Goal: Information Seeking & Learning: Find specific page/section

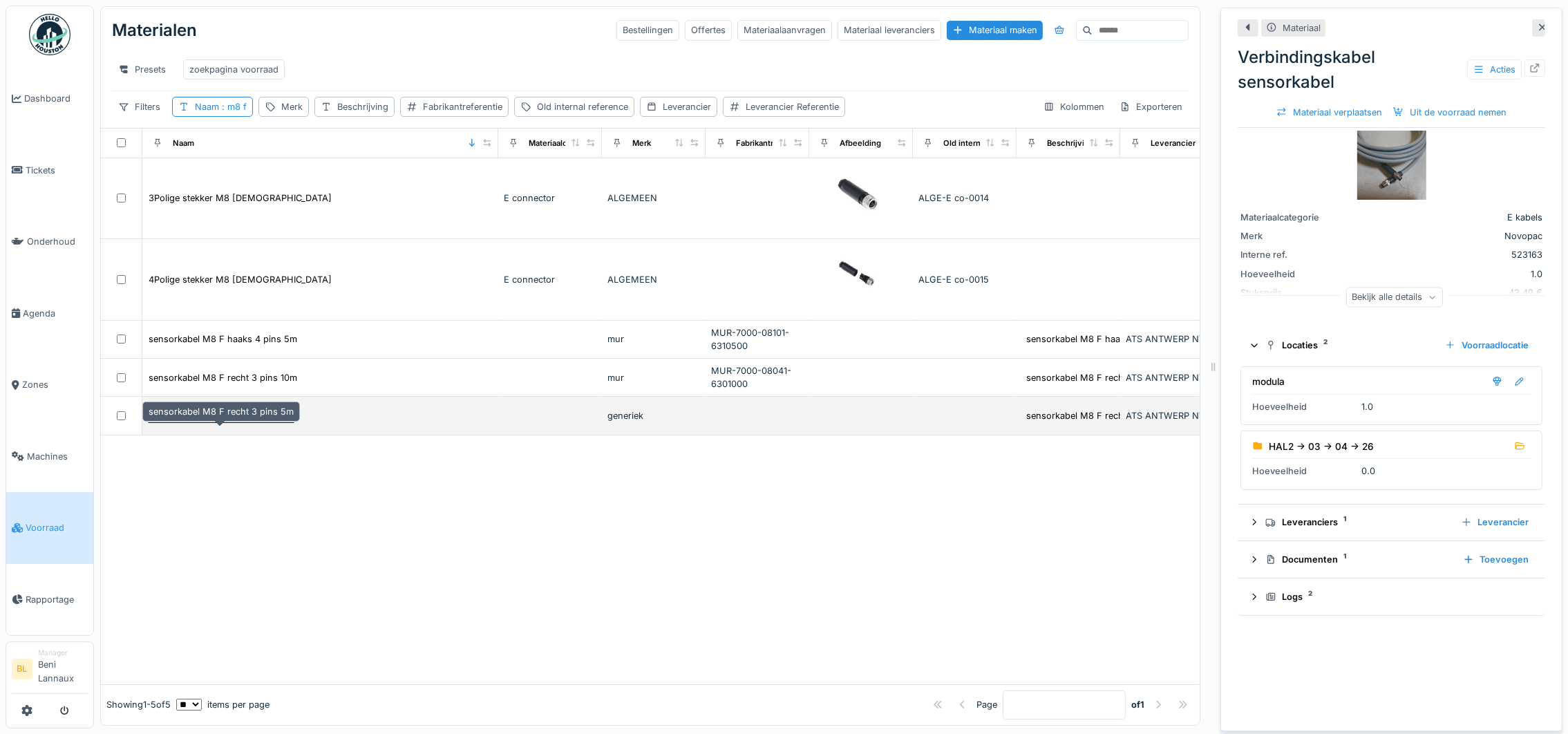
click at [254, 423] on div "sensorkabel M8 F recht 3 pins 5m" at bounding box center [221, 416] width 146 height 13
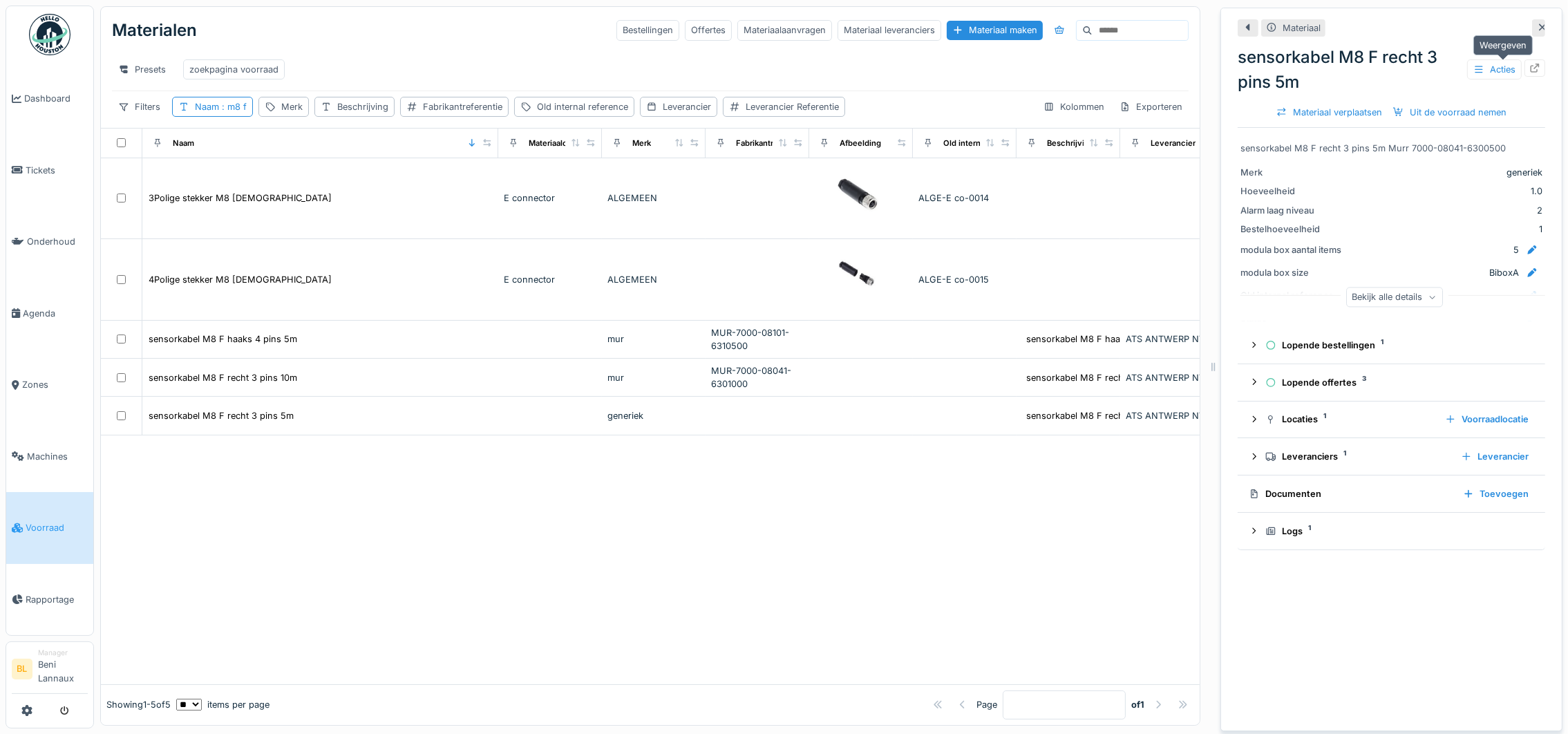
click at [1529, 66] on icon at bounding box center [1535, 68] width 11 height 9
click at [239, 112] on span ": m8 f" at bounding box center [232, 107] width 28 height 10
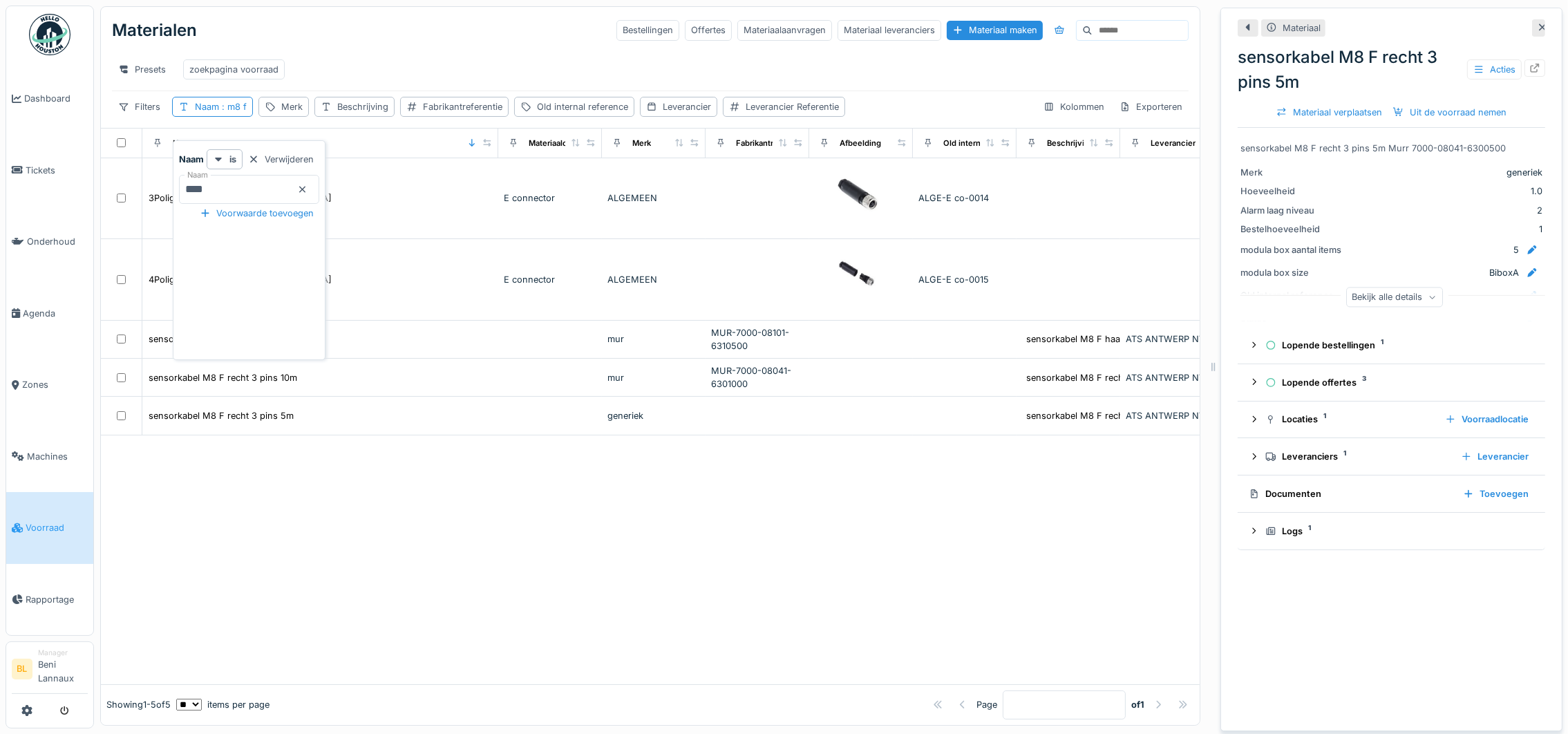
click at [308, 190] on icon at bounding box center [303, 189] width 11 height 9
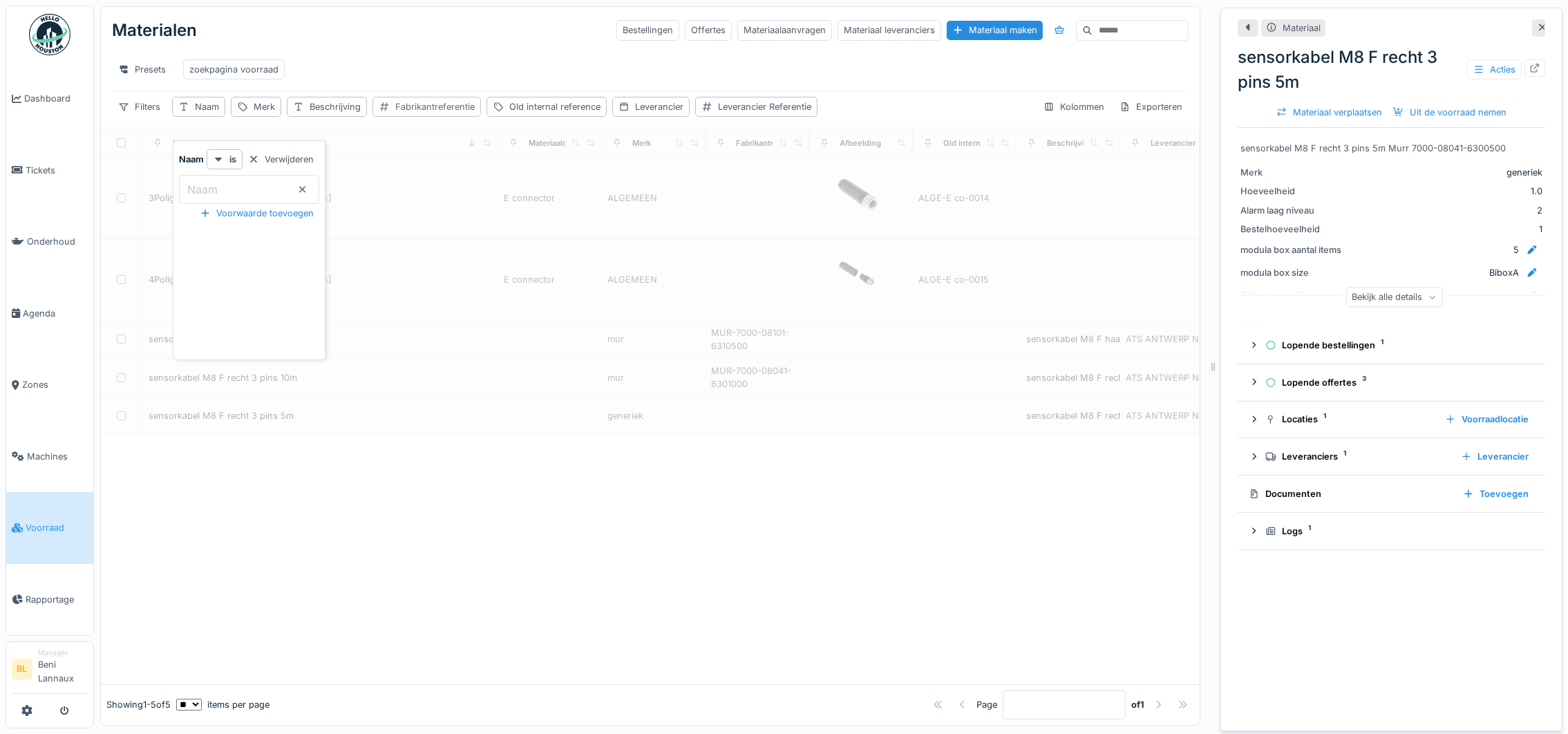
click at [404, 113] on div "Fabrikantreferentie" at bounding box center [435, 107] width 80 height 13
click at [426, 184] on label "Fabrikantreferentie" at bounding box center [437, 188] width 104 height 16
click at [426, 184] on input "Fabrikantreferentie" at bounding box center [479, 189] width 199 height 30
type input "****"
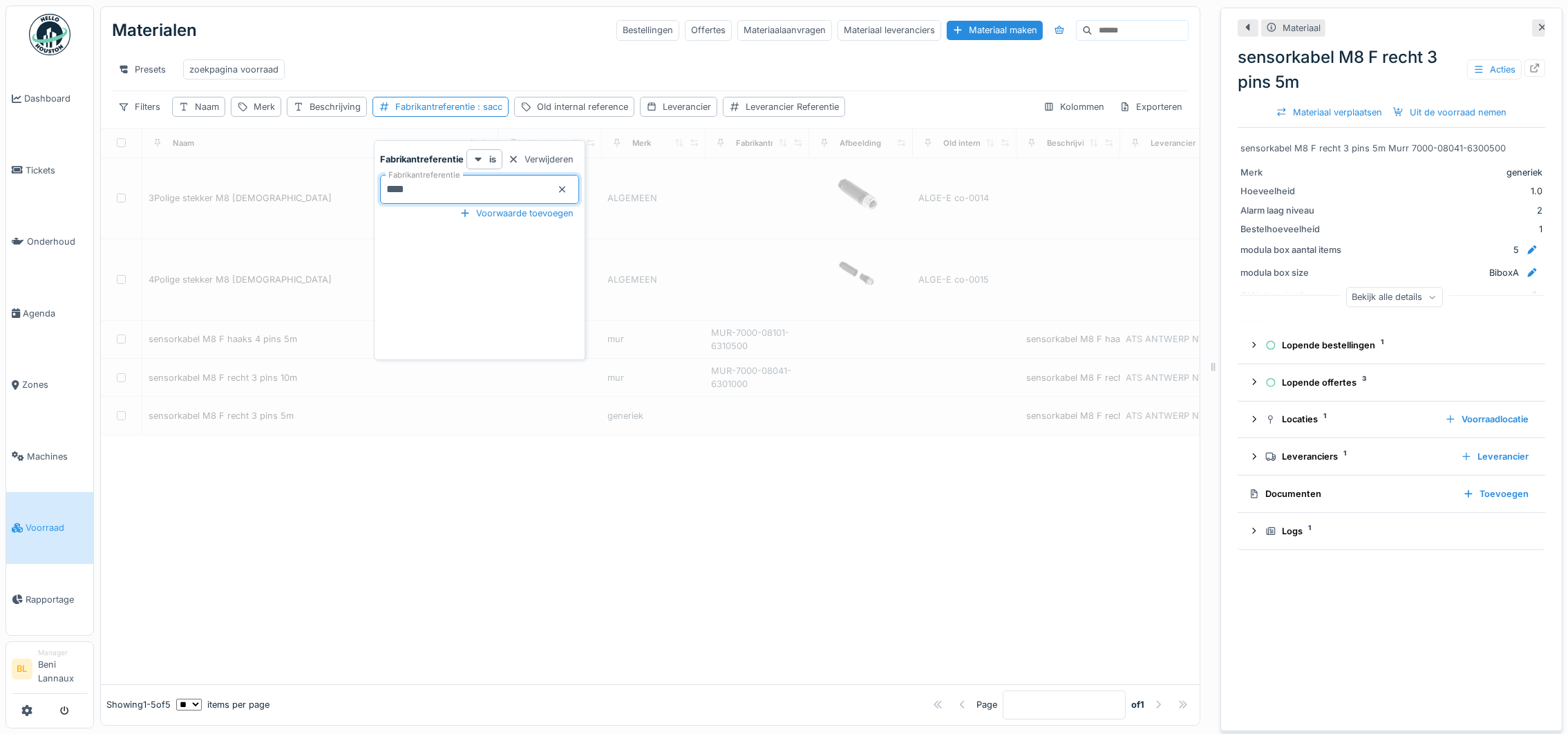
click at [509, 59] on div "Presets zoekpagina voorraad" at bounding box center [651, 69] width 1077 height 31
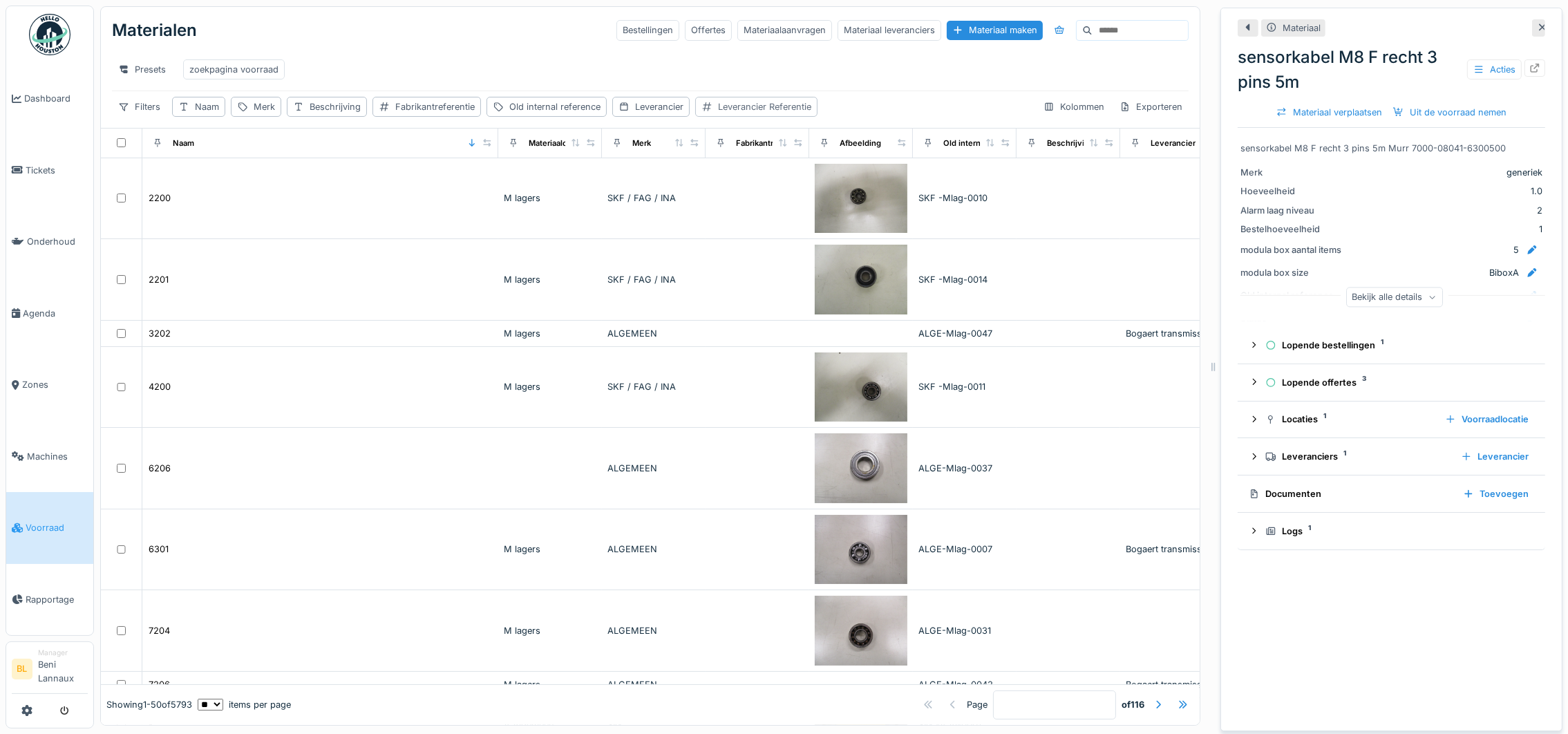
click at [738, 113] on div "Leverancier Referentie" at bounding box center [765, 107] width 93 height 13
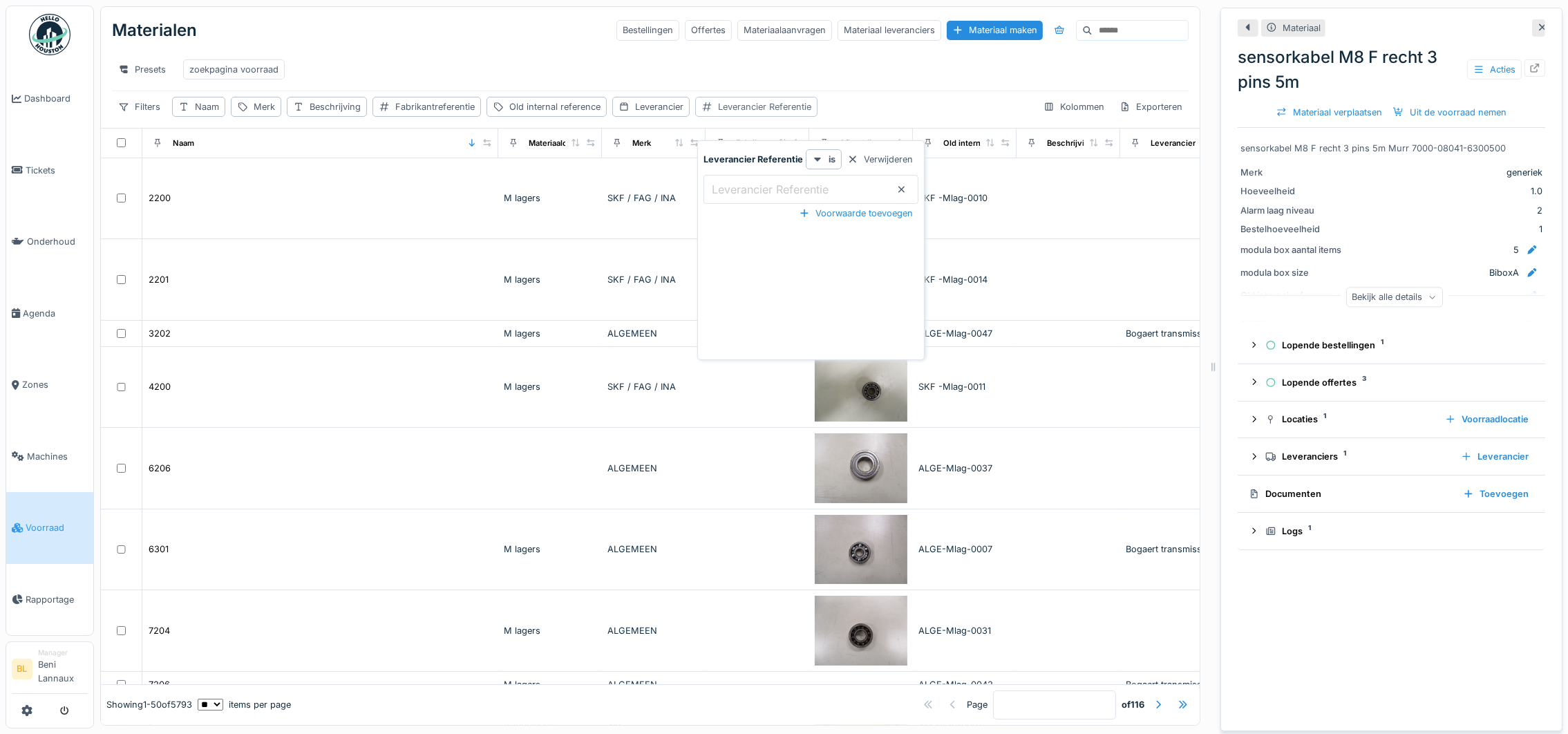
click at [738, 113] on div "Leverancier Referentie" at bounding box center [765, 107] width 93 height 13
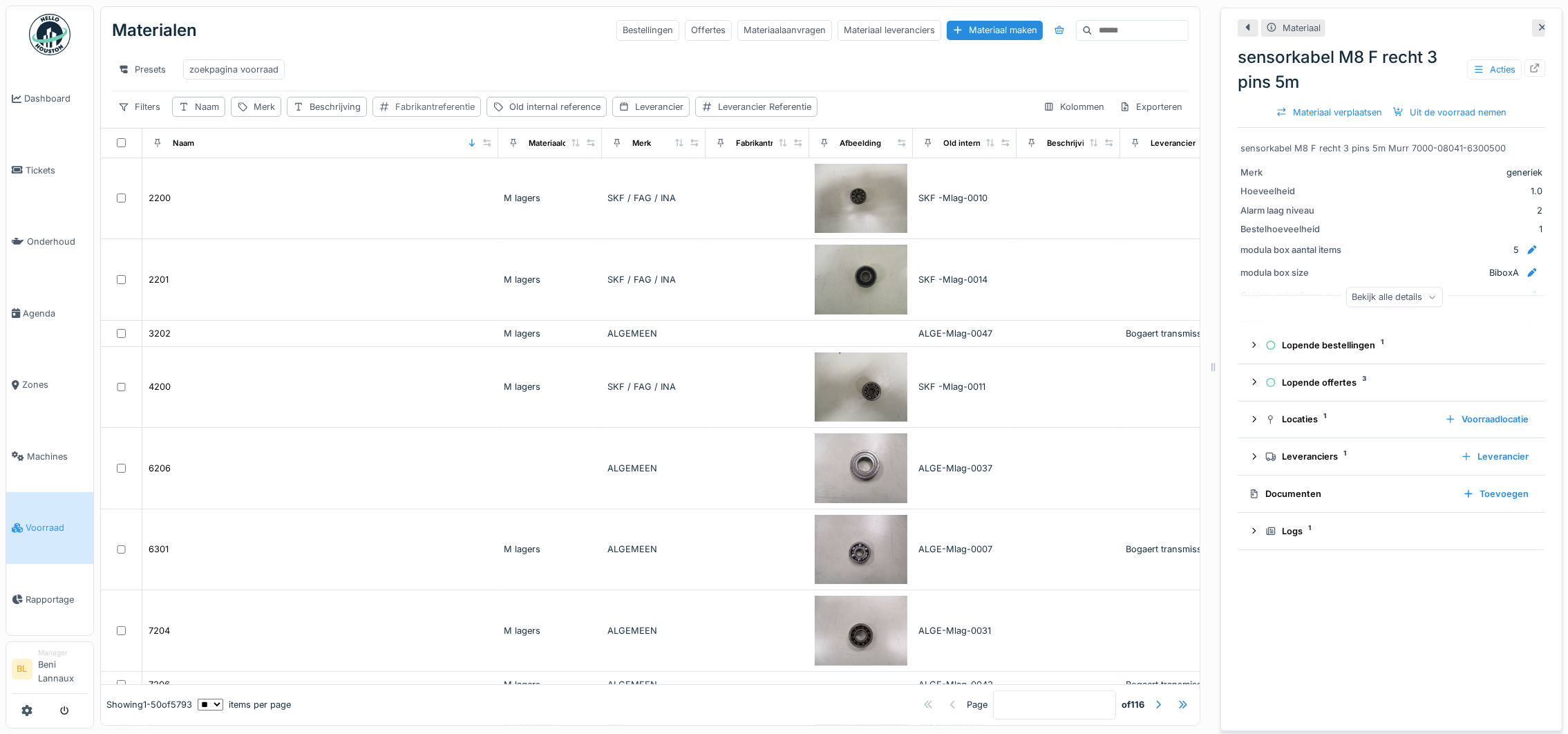
click at [418, 113] on div "Fabrikantreferentie" at bounding box center [435, 107] width 80 height 13
click at [430, 190] on label "Fabrikantreferentie" at bounding box center [437, 188] width 104 height 16
click at [430, 190] on input "Fabrikantreferentie" at bounding box center [479, 189] width 199 height 30
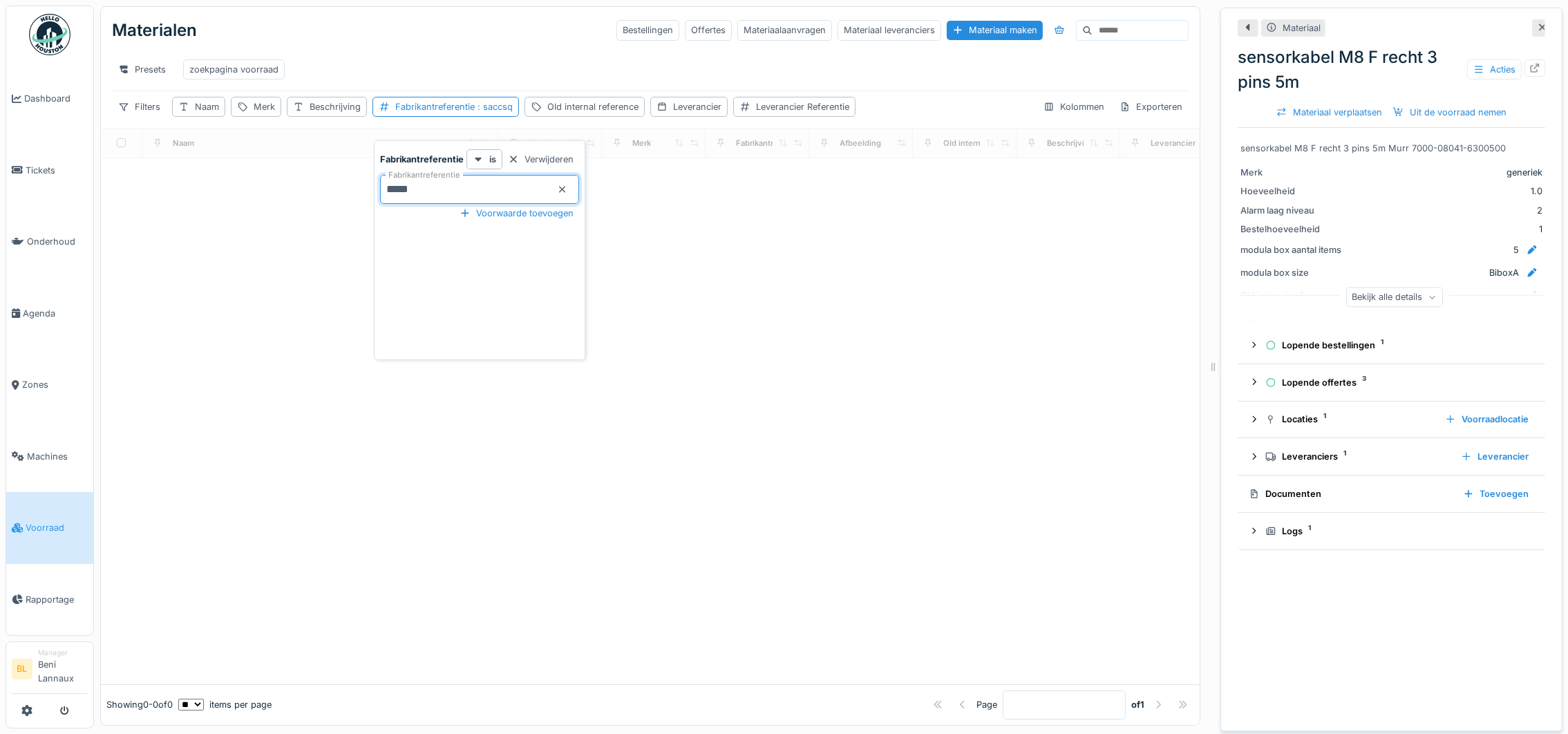
type input "****"
click at [405, 55] on div "Presets zoekpagina voorraad" at bounding box center [651, 69] width 1077 height 31
click at [263, 113] on div "Merk" at bounding box center [265, 107] width 22 height 13
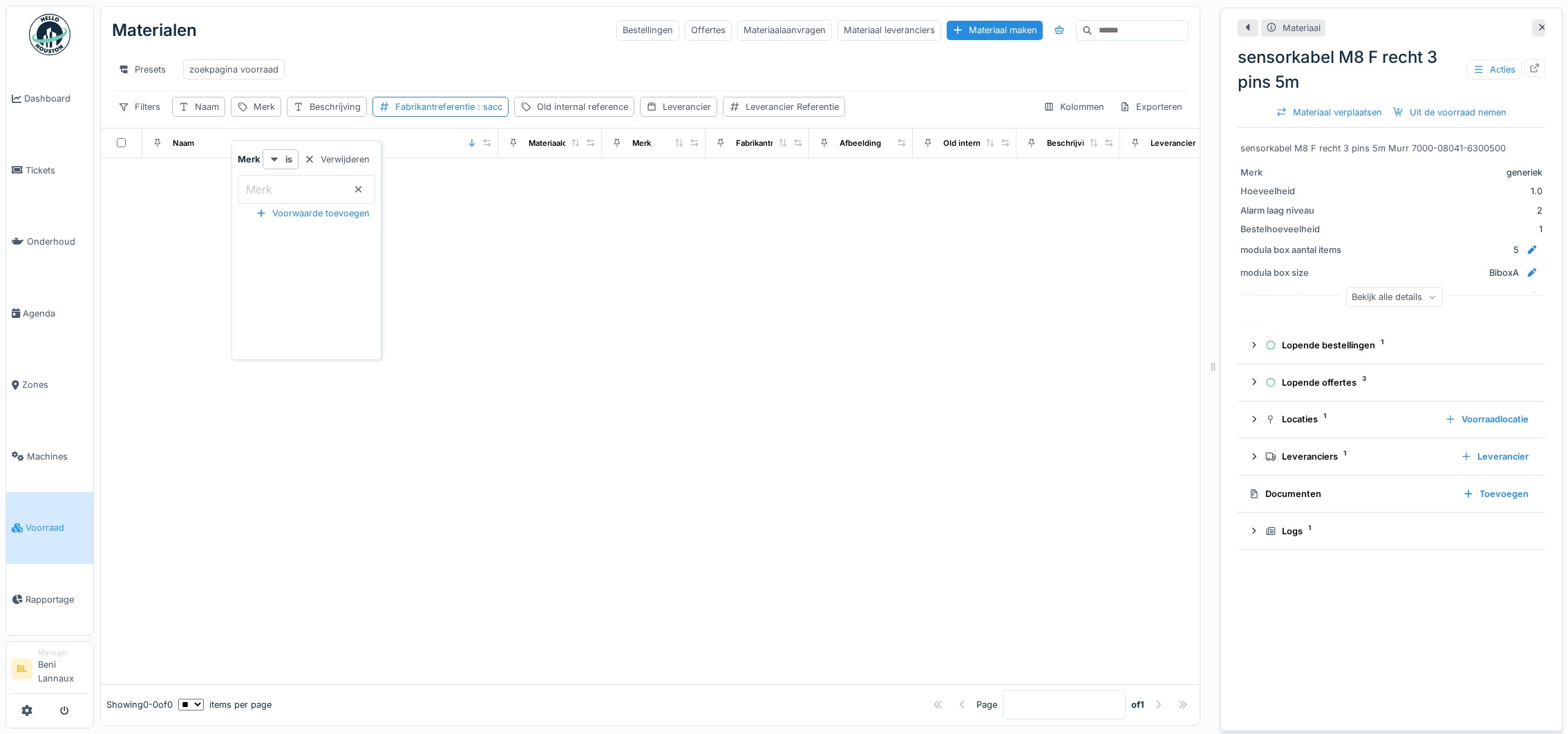
click at [264, 196] on label "Merk" at bounding box center [259, 188] width 31 height 16
click at [264, 196] on input "Merk" at bounding box center [306, 189] width 138 height 30
type input "*****"
click at [488, 113] on div "Fabrikantreferentie : sacc" at bounding box center [483, 107] width 108 height 13
click at [595, 186] on icon at bounding box center [596, 188] width 7 height 7
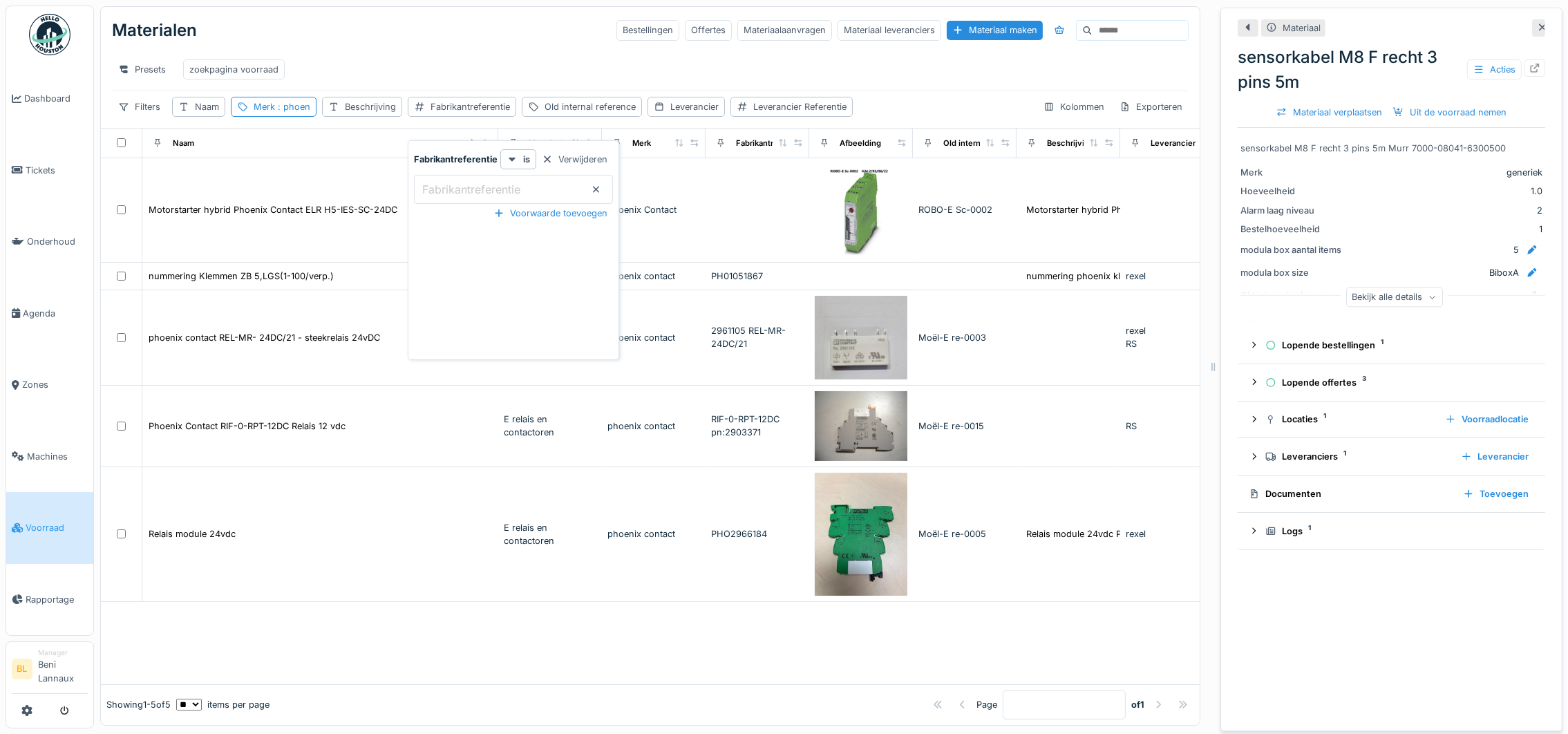
click at [429, 47] on div "Materialen Bestellingen Offertes Materiaalaanvragen Materiaal leveranciers Mate…" at bounding box center [651, 30] width 1077 height 36
click at [203, 113] on div "Naam" at bounding box center [206, 107] width 24 height 13
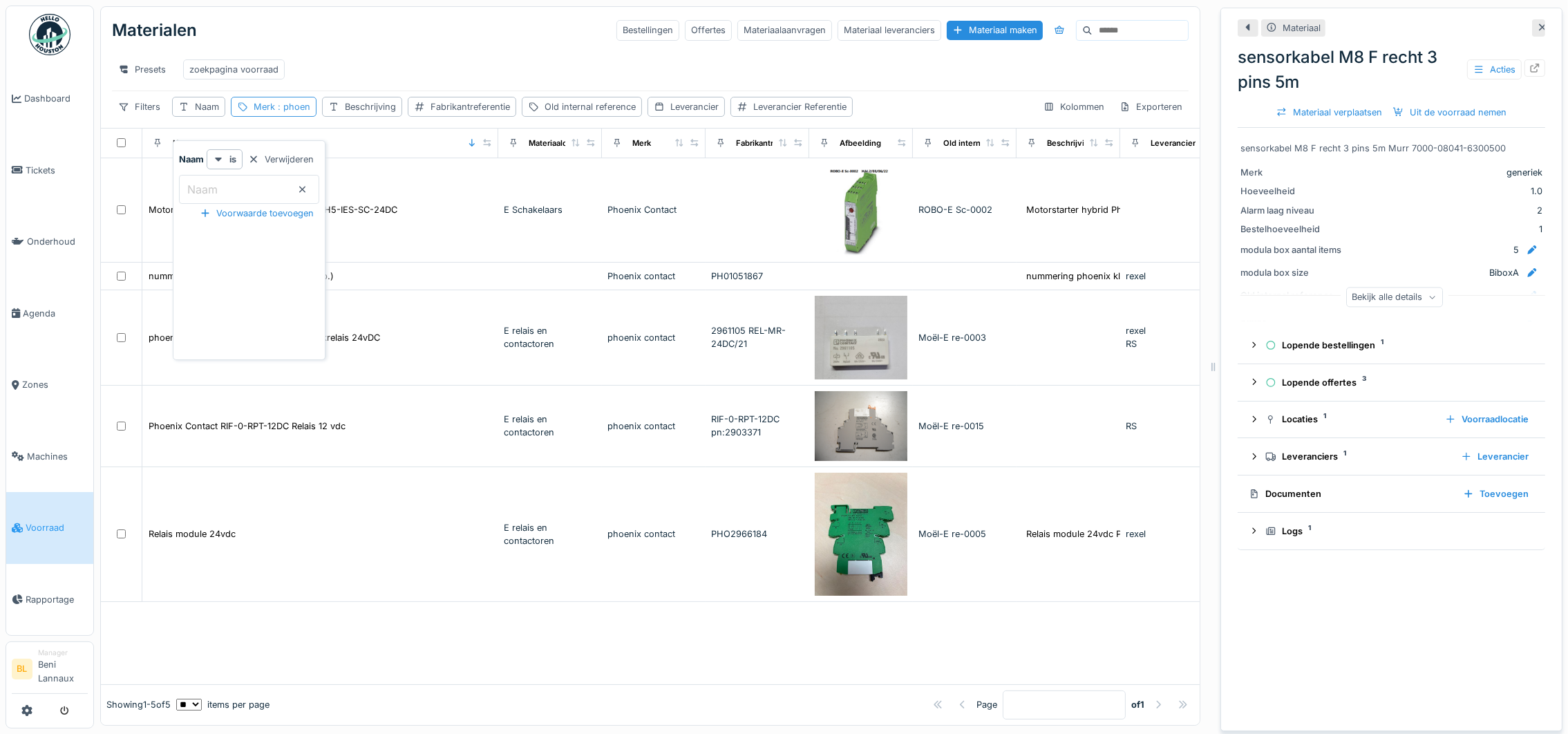
click at [294, 112] on span ": phoen" at bounding box center [292, 107] width 35 height 10
click at [363, 191] on icon at bounding box center [358, 188] width 7 height 7
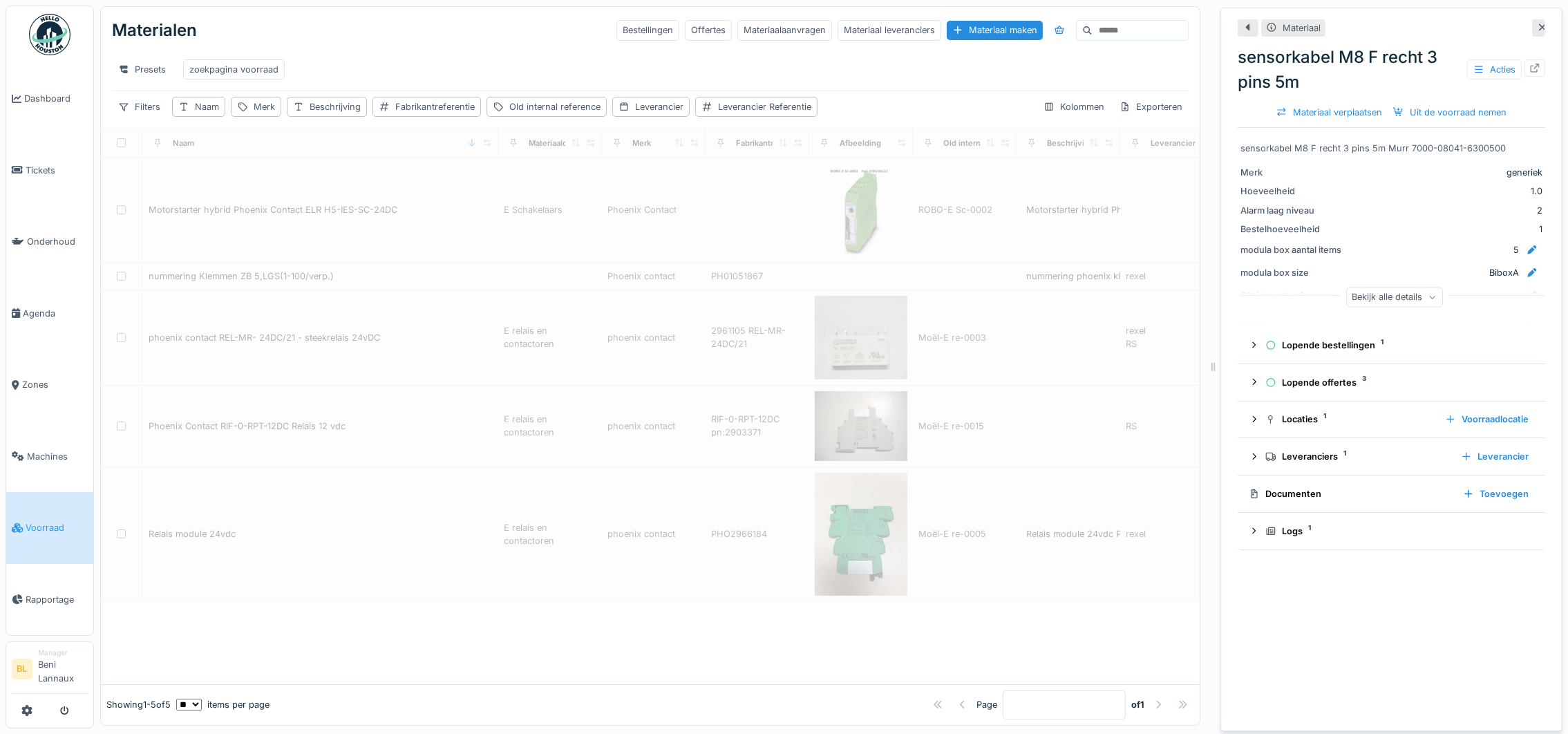
click at [454, 71] on div "Presets zoekpagina voorraad" at bounding box center [651, 69] width 1077 height 31
click at [192, 117] on div "Naam" at bounding box center [199, 107] width 53 height 20
click at [225, 197] on input "Naam" at bounding box center [248, 189] width 140 height 30
type input "**********"
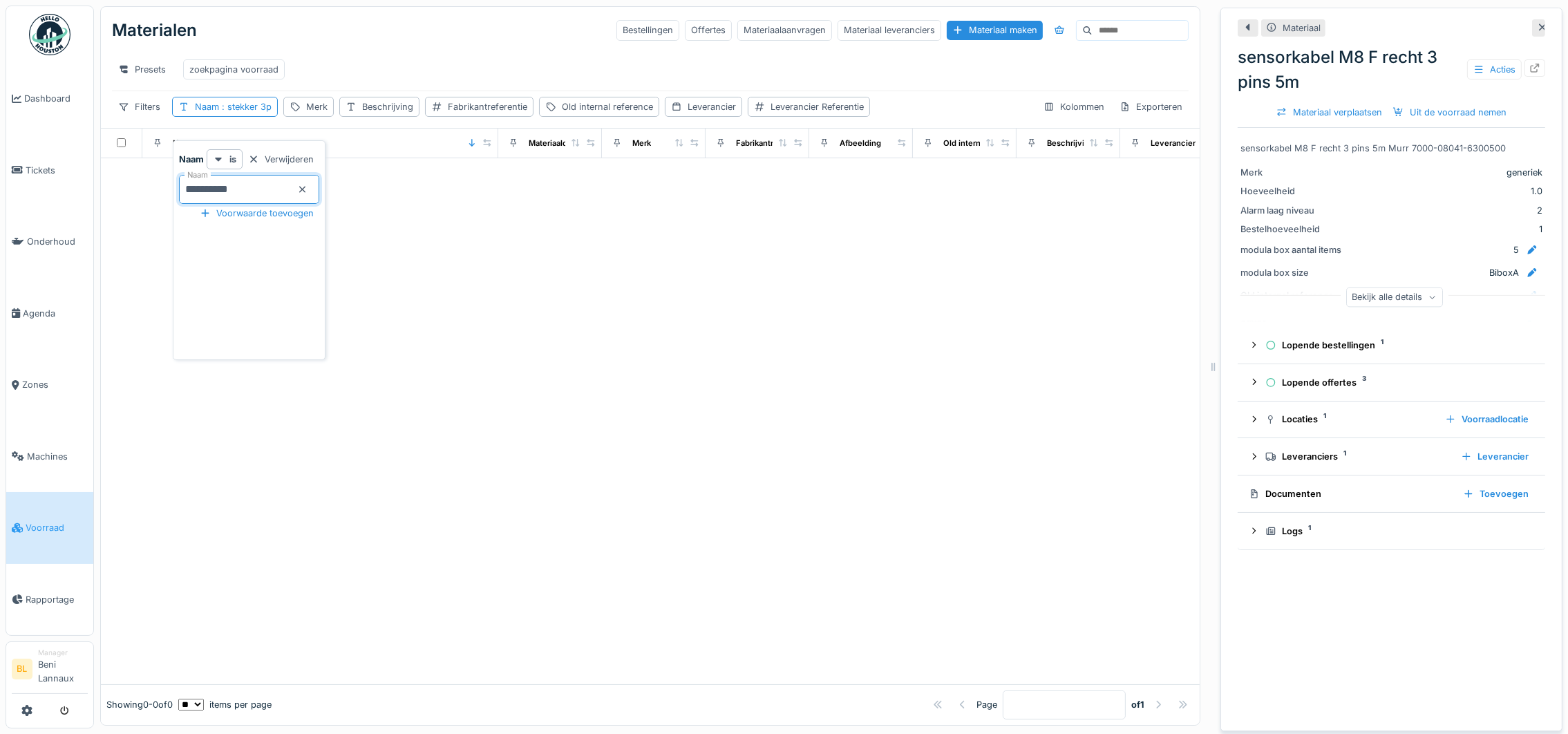
click at [451, 77] on div "Presets zoekpagina voorraad" at bounding box center [651, 69] width 1077 height 31
click at [241, 112] on span ": stekker 3p" at bounding box center [245, 107] width 52 height 10
click at [268, 189] on input "**********" at bounding box center [248, 189] width 140 height 30
type input "*******"
click at [416, 50] on div "Presets zoekpagina voorraad" at bounding box center [651, 69] width 1077 height 42
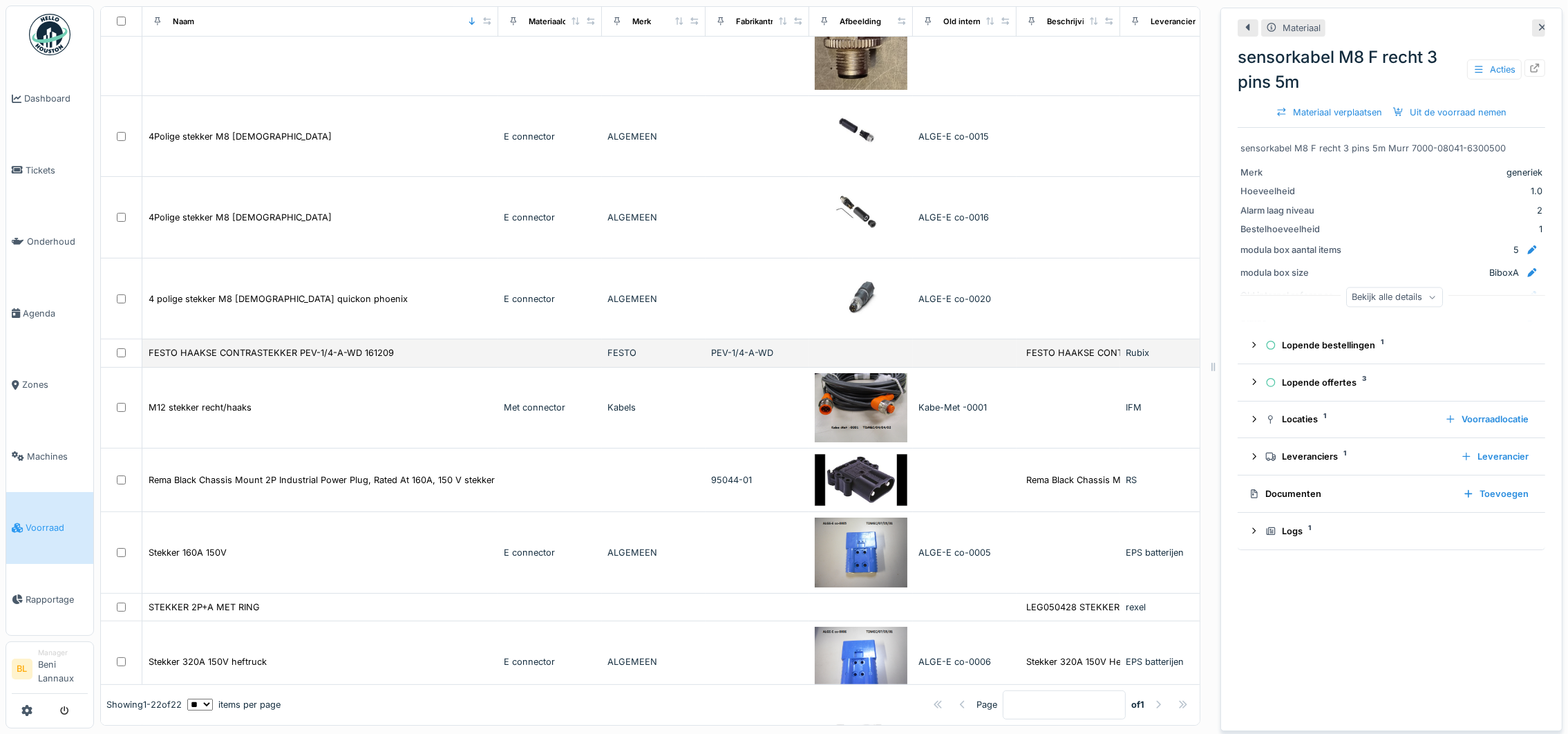
scroll to position [296, 0]
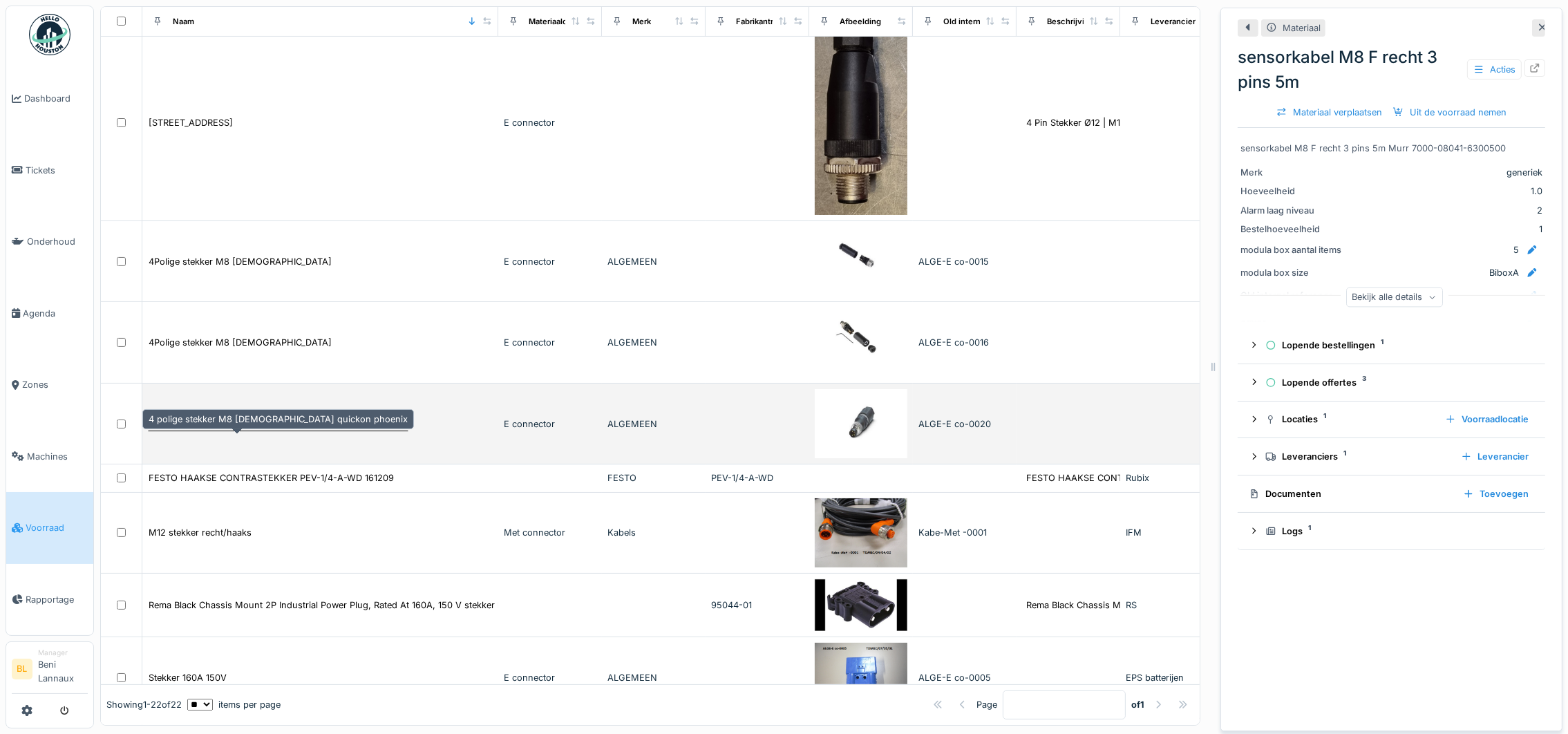
click at [251, 424] on div "4 polige stekker M8 male quickon phoenix" at bounding box center [278, 425] width 259 height 13
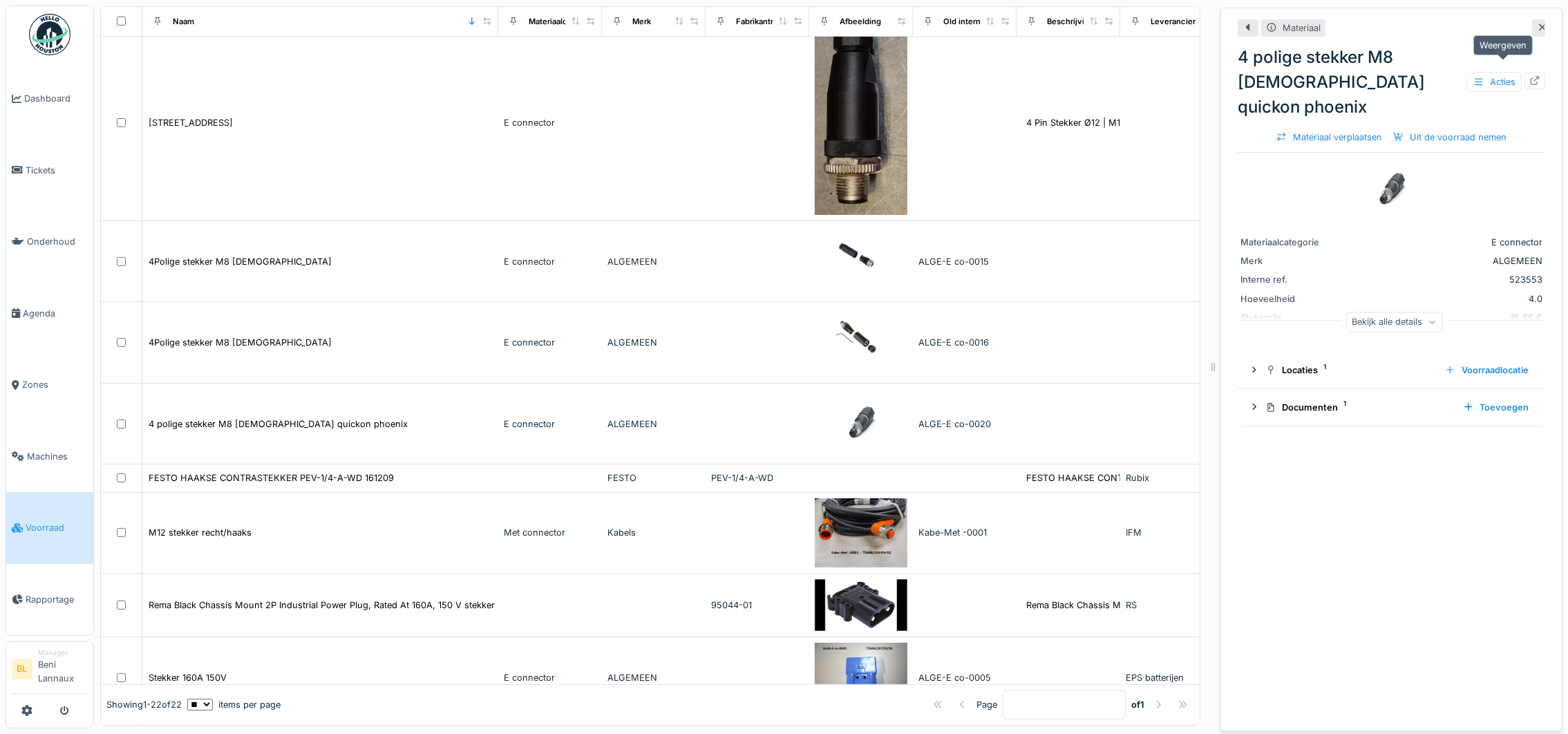
click at [1529, 76] on icon at bounding box center [1535, 80] width 11 height 9
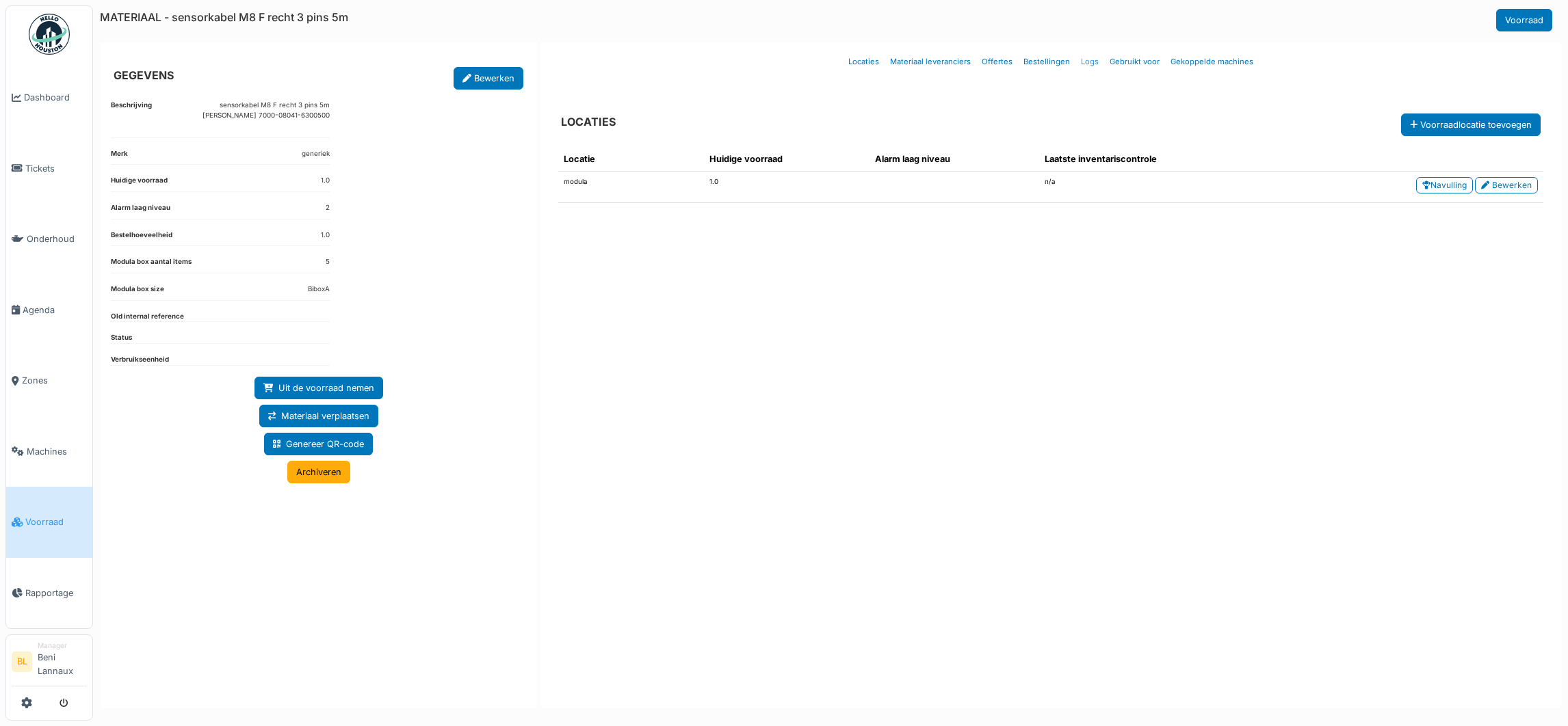
click at [1092, 60] on link "Logs" at bounding box center [1090, 62] width 29 height 32
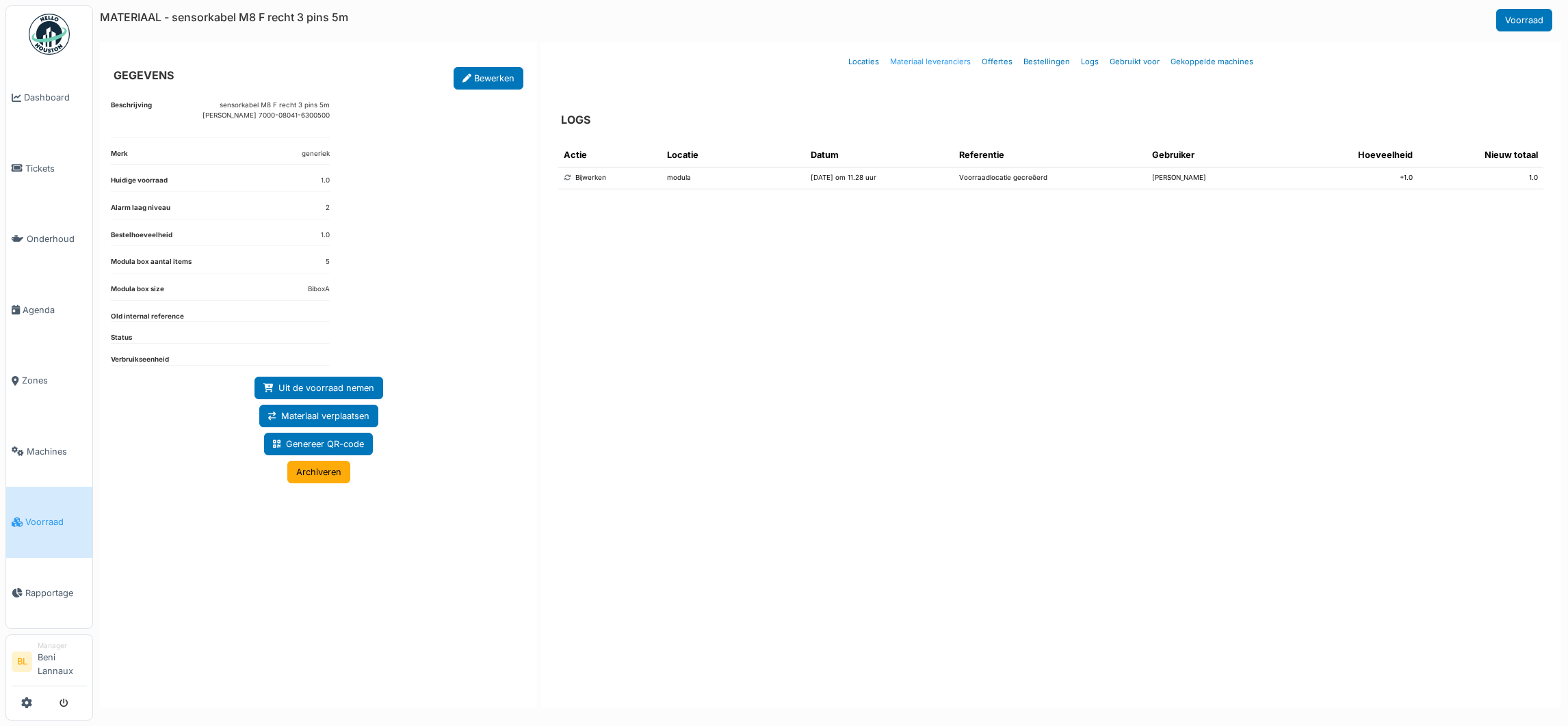
click at [914, 64] on link "Materiaal leveranciers" at bounding box center [929, 62] width 91 height 32
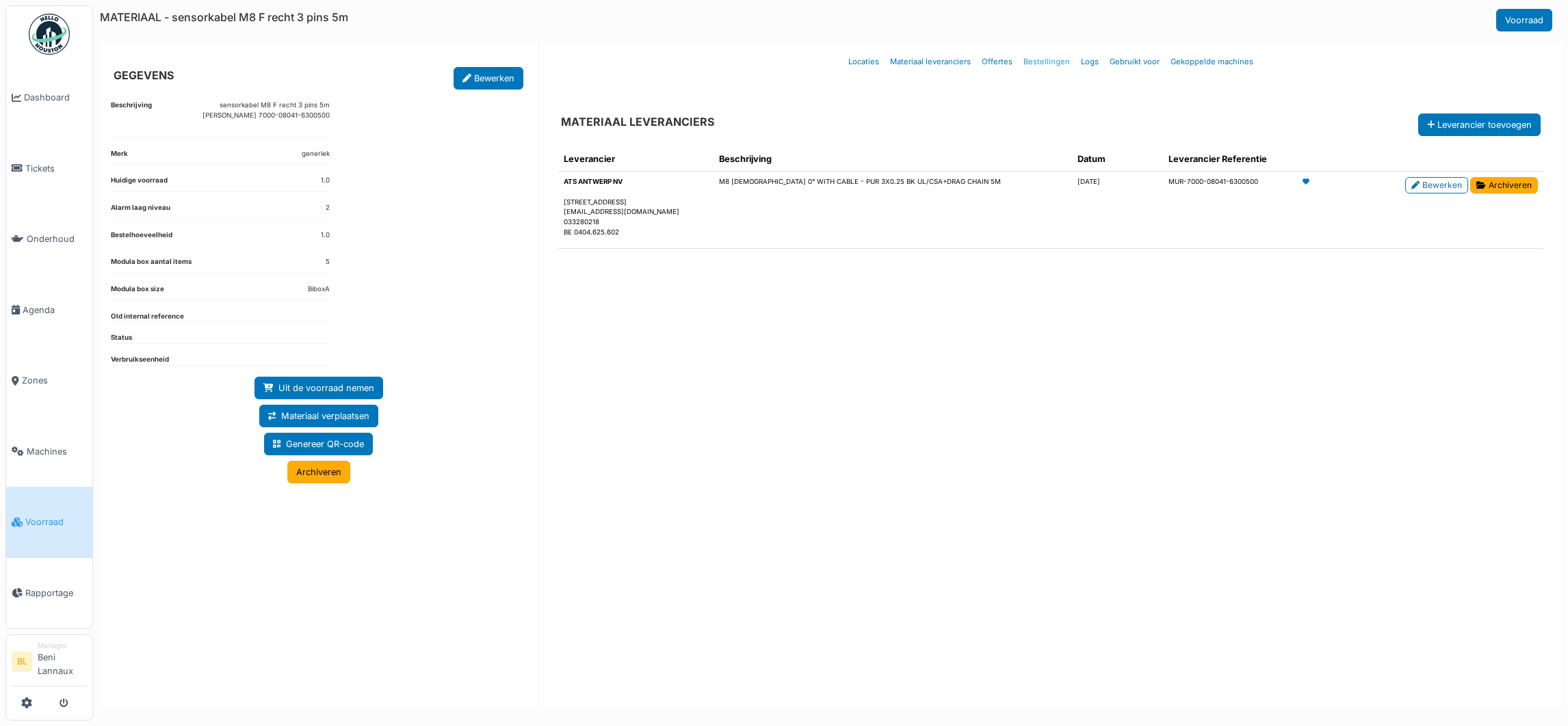
click at [1039, 63] on link "Bestellingen" at bounding box center [1046, 62] width 57 height 32
select select "***"
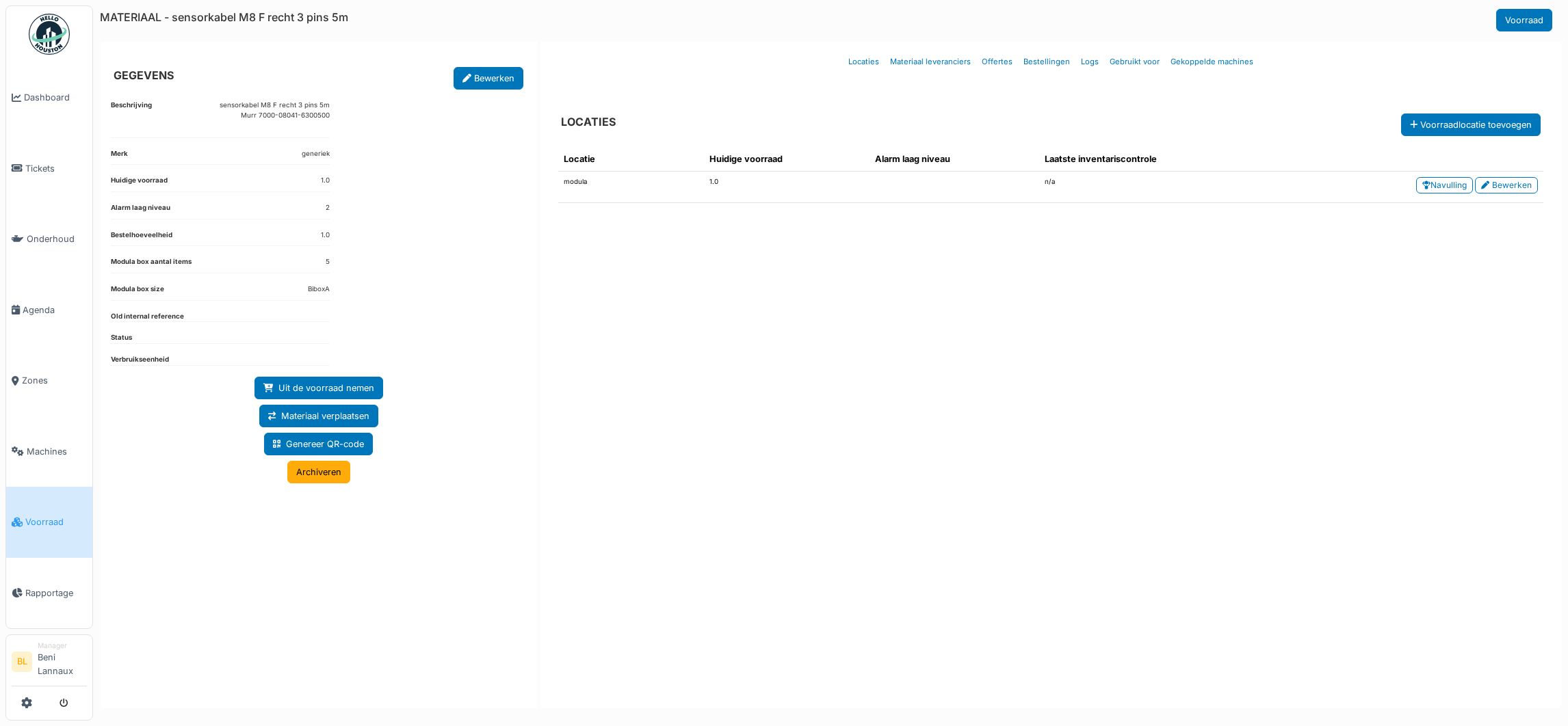
click at [832, 405] on div "Locatie Huidige voorraad Alarm laag niveau Laatste inventariscontrole modula 1.…" at bounding box center [1050, 415] width 1007 height 558
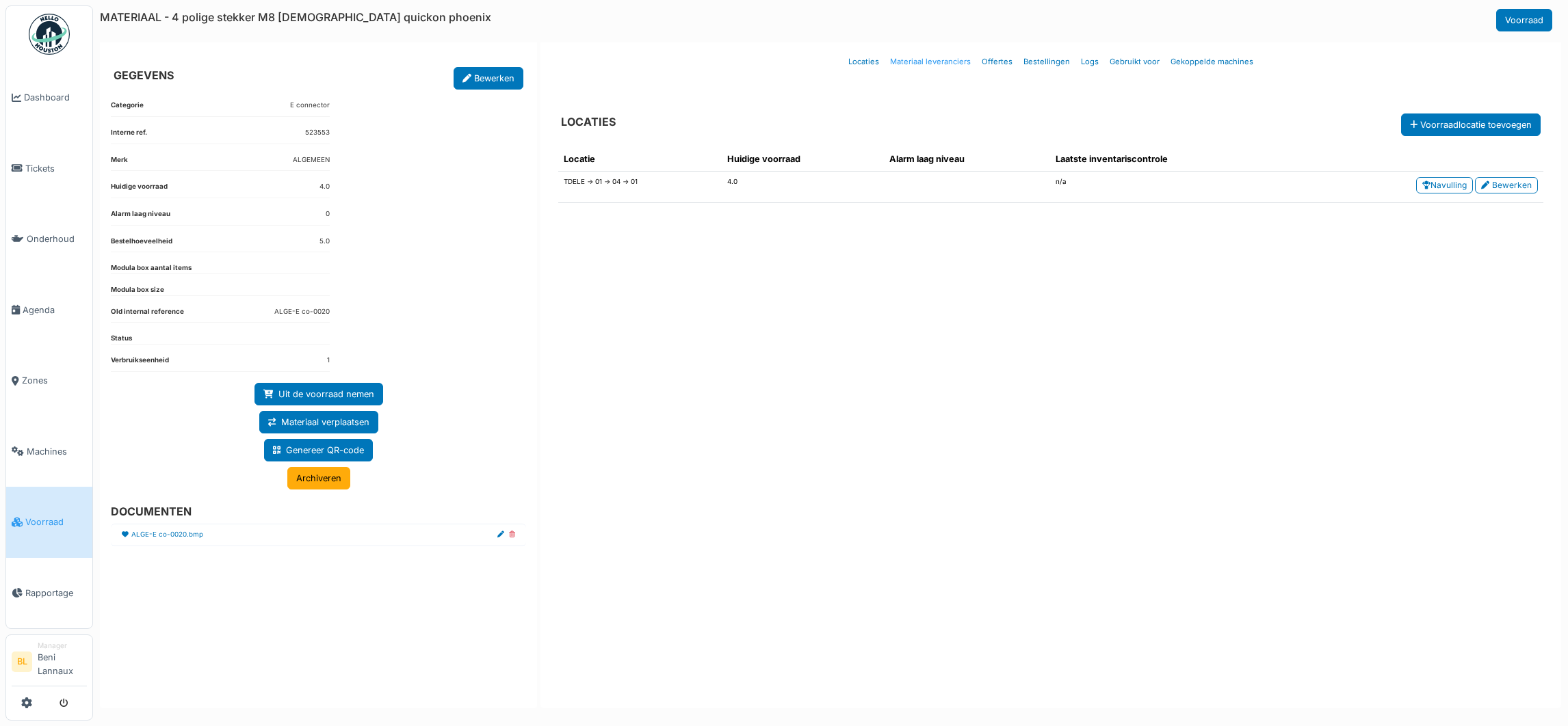
click at [926, 60] on link "Materiaal leveranciers" at bounding box center [929, 62] width 91 height 32
click at [871, 64] on link "Locaties" at bounding box center [864, 62] width 41 height 32
click at [963, 51] on link "Materiaal leveranciers" at bounding box center [929, 62] width 91 height 32
click at [177, 539] on link "ALGE-E co-0020.bmp" at bounding box center [167, 535] width 72 height 10
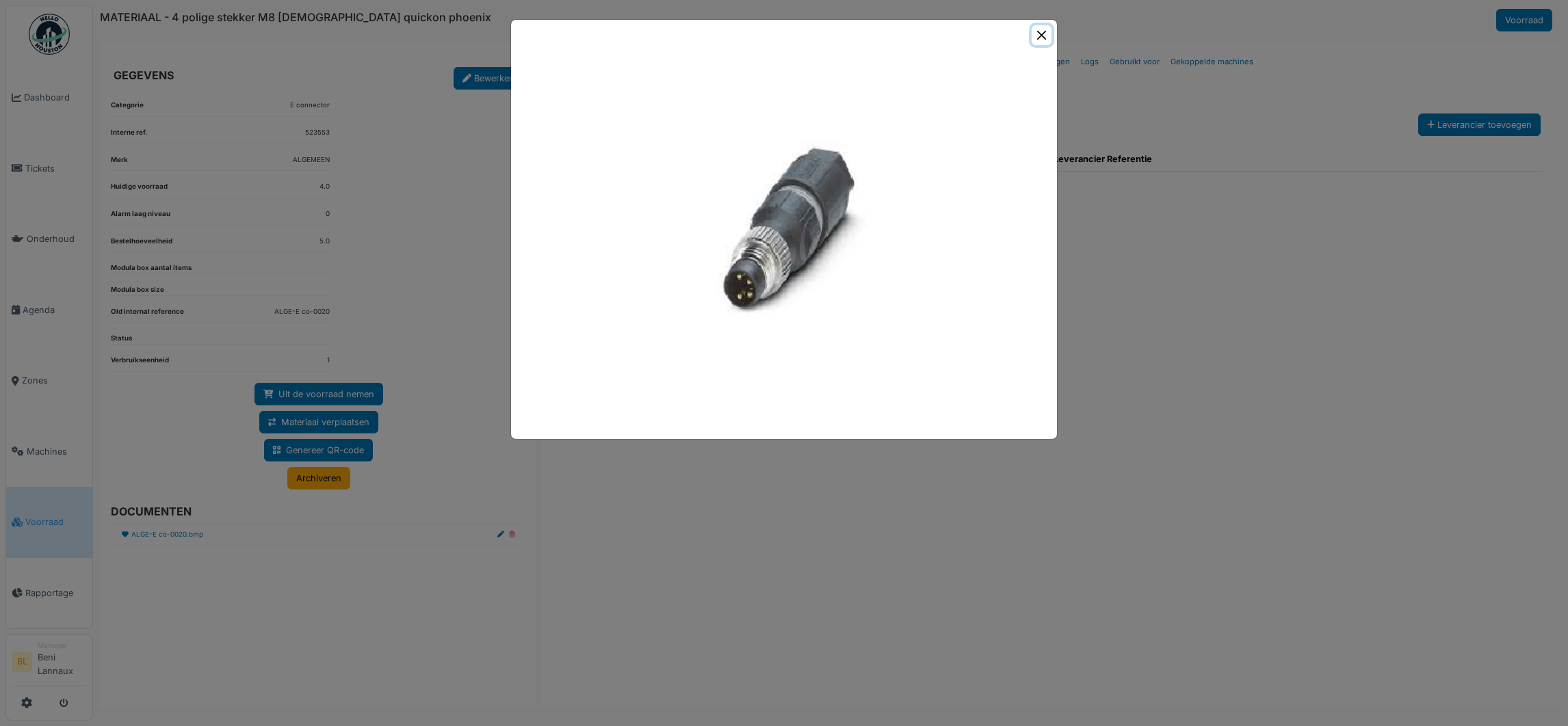
click at [1043, 36] on button "Close" at bounding box center [1041, 35] width 20 height 20
